Goal: Find specific page/section: Find specific page/section

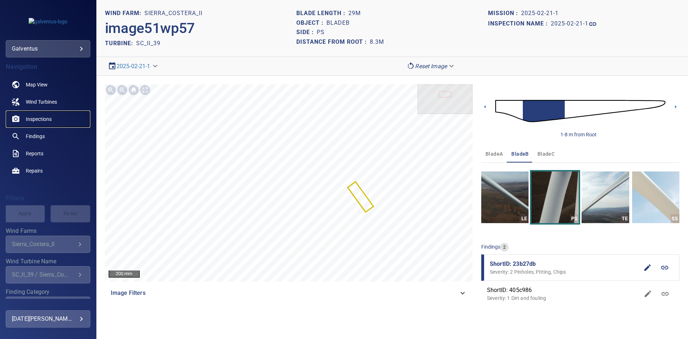
click at [39, 122] on span "Inspections" at bounding box center [39, 118] width 26 height 7
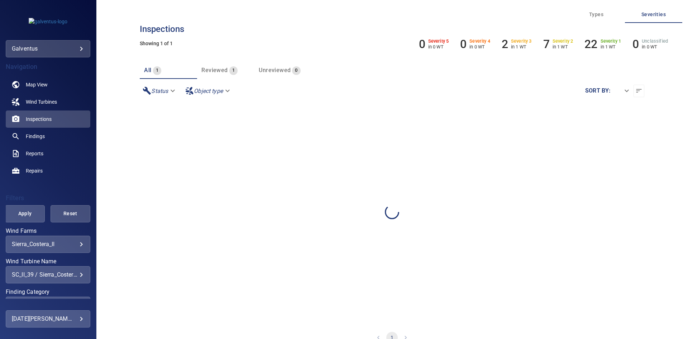
click at [39, 268] on div "**********" at bounding box center [48, 274] width 85 height 17
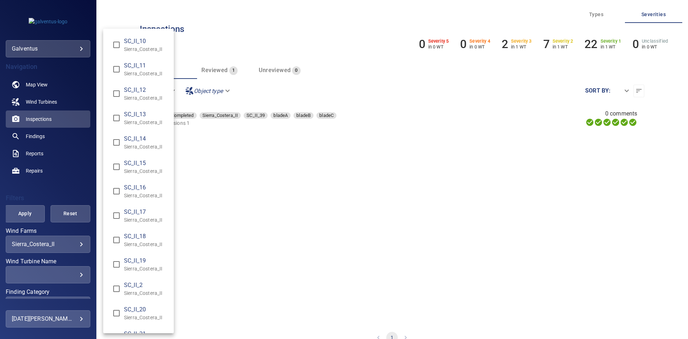
scroll to position [36, 0]
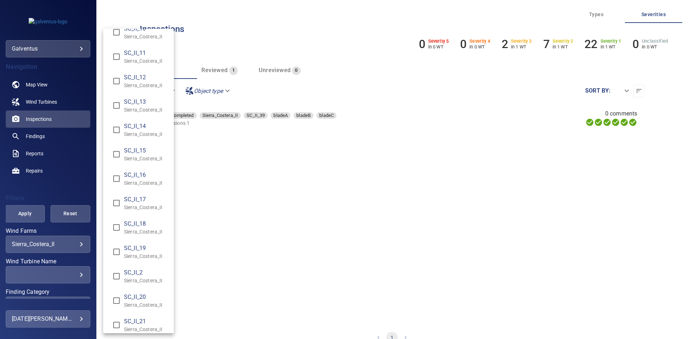
click at [134, 203] on span "SC_II_17" at bounding box center [146, 199] width 44 height 9
type input "**********"
click at [22, 213] on div "Wind Turbine Name" at bounding box center [344, 169] width 688 height 339
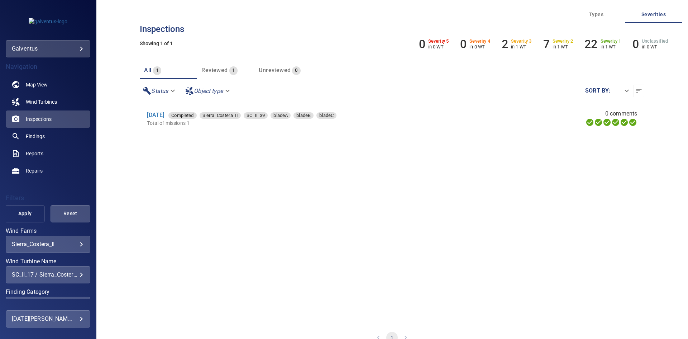
click at [25, 216] on span "Apply" at bounding box center [25, 213] width 22 height 9
click at [164, 117] on link "[DATE]" at bounding box center [155, 114] width 17 height 7
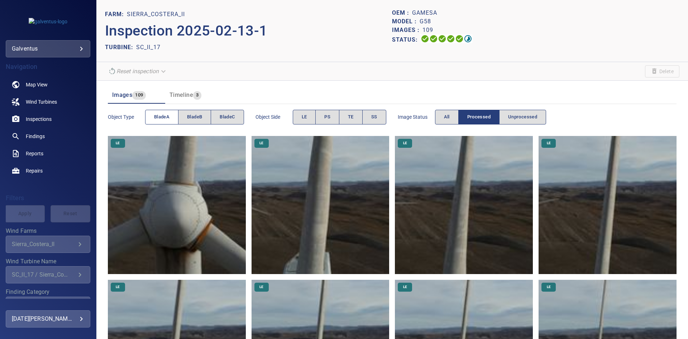
click at [158, 120] on span "bladeA" at bounding box center [161, 117] width 15 height 8
click at [370, 118] on button "SS" at bounding box center [374, 117] width 24 height 15
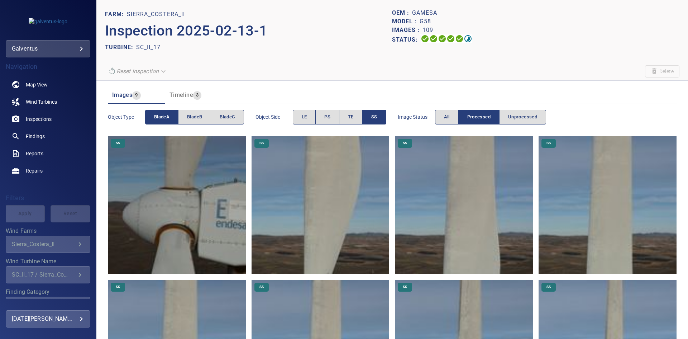
click at [332, 188] on img at bounding box center [320, 205] width 138 height 138
